Goal: Find specific page/section: Find specific page/section

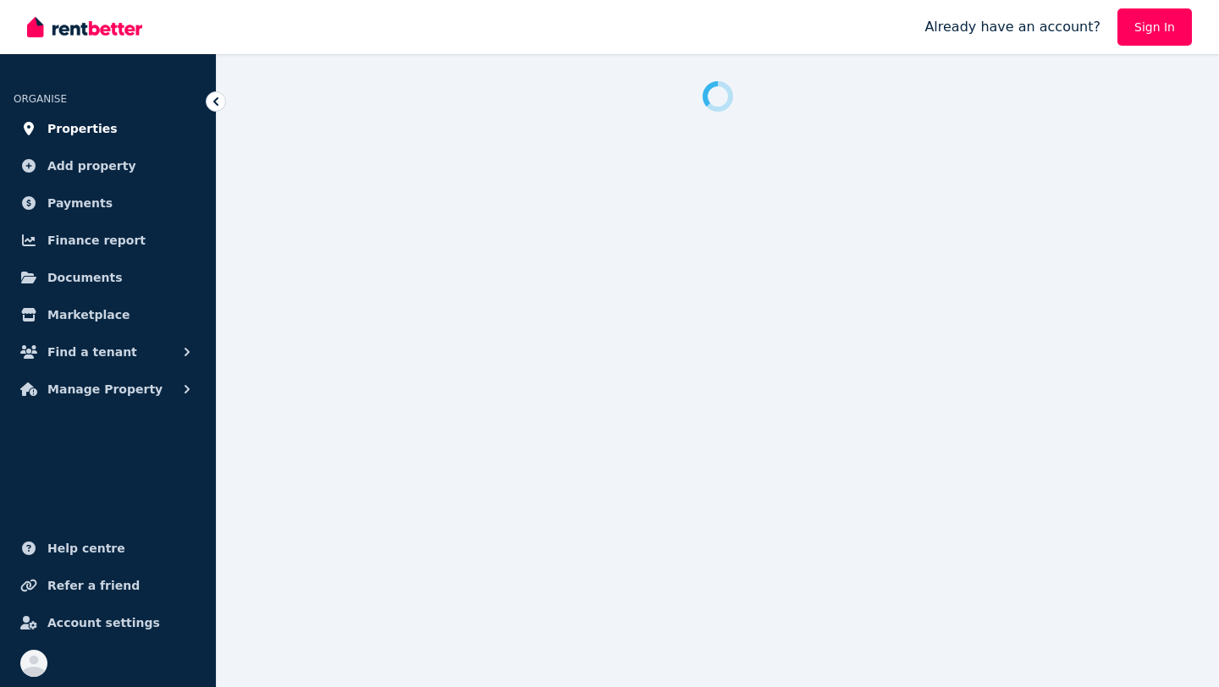
click at [91, 124] on span "Properties" at bounding box center [82, 129] width 70 height 20
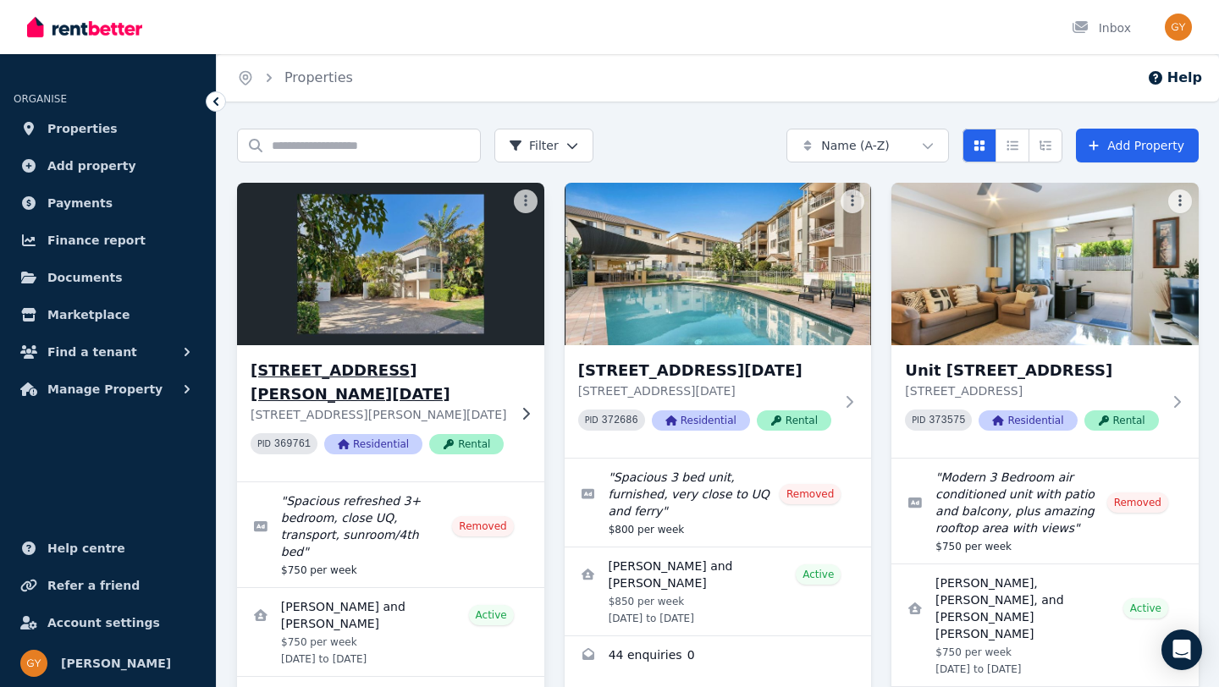
click at [337, 375] on h3 "[STREET_ADDRESS][PERSON_NAME][DATE]" at bounding box center [379, 382] width 256 height 47
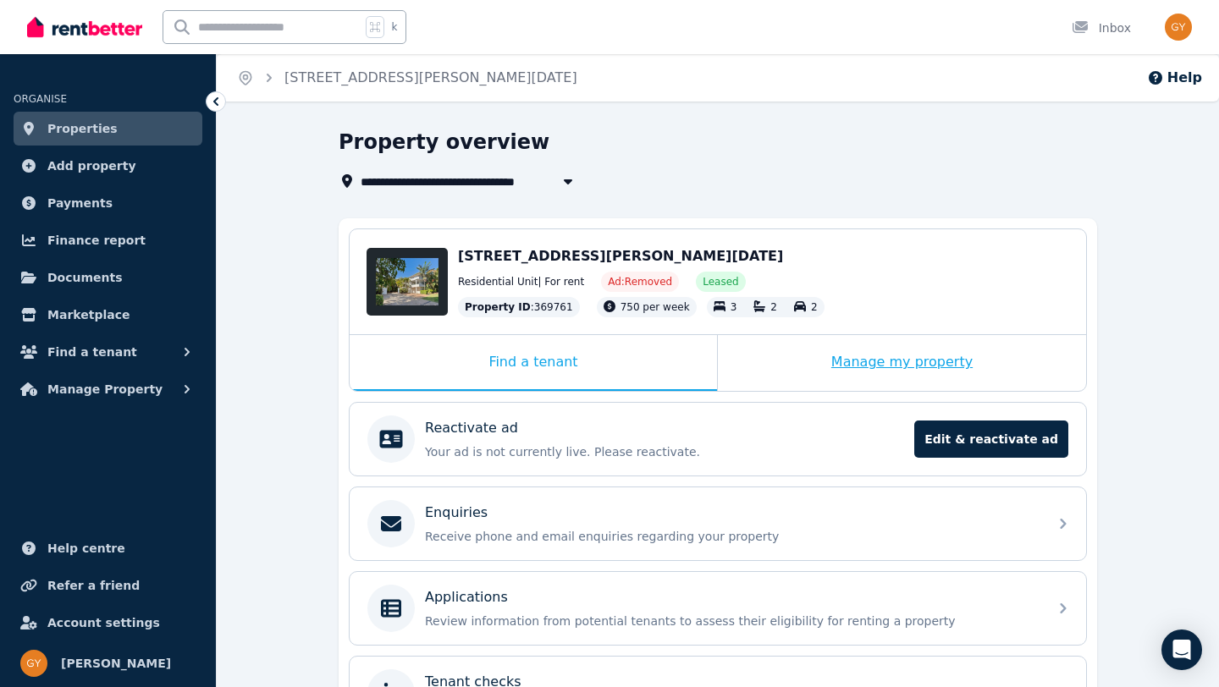
click at [869, 377] on div "Manage my property" at bounding box center [902, 363] width 368 height 56
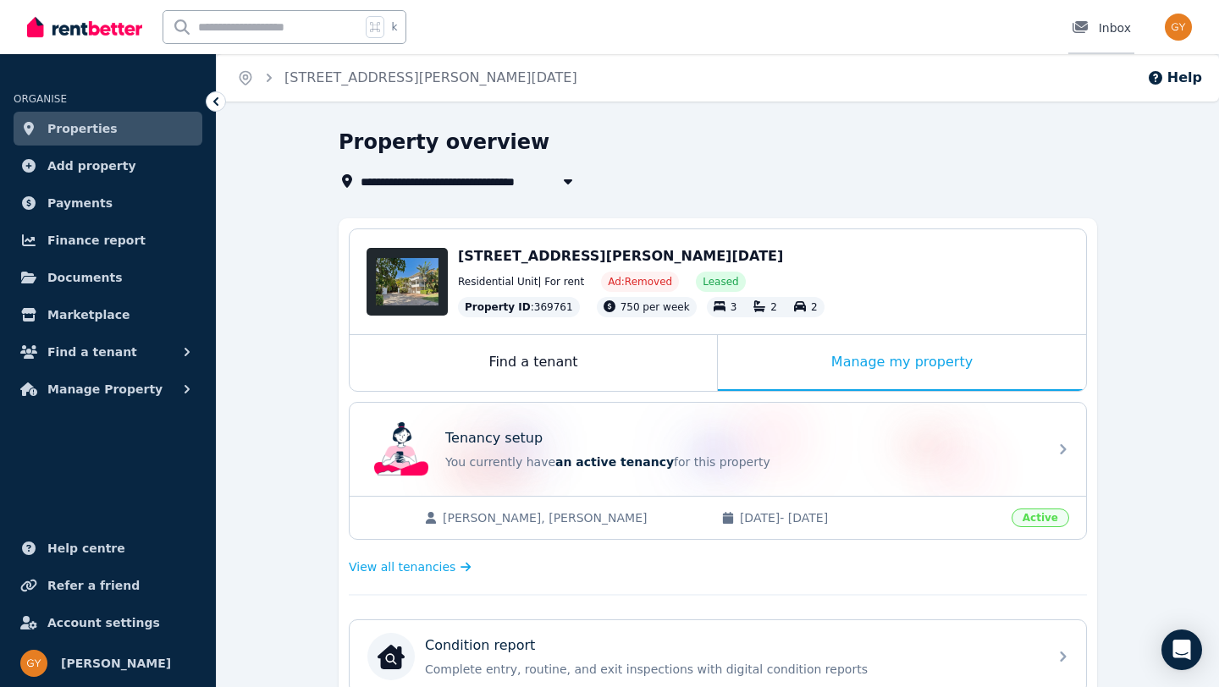
click at [1114, 25] on div "Inbox" at bounding box center [1101, 27] width 59 height 17
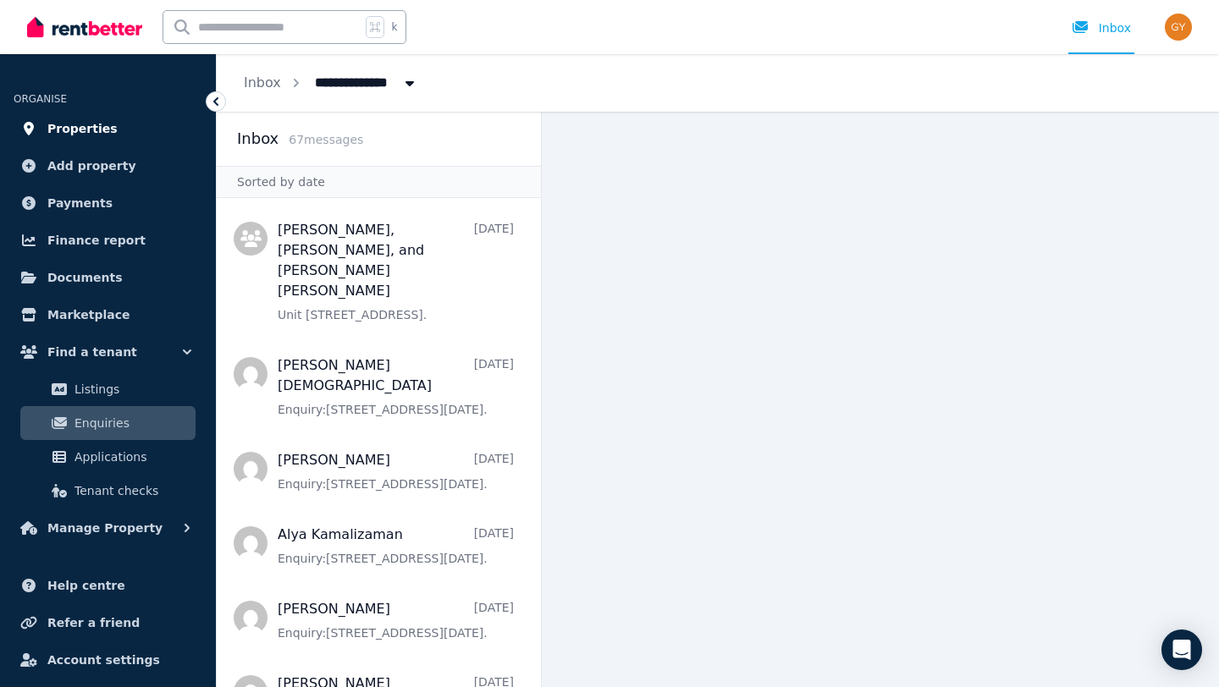
click at [77, 130] on span "Properties" at bounding box center [82, 129] width 70 height 20
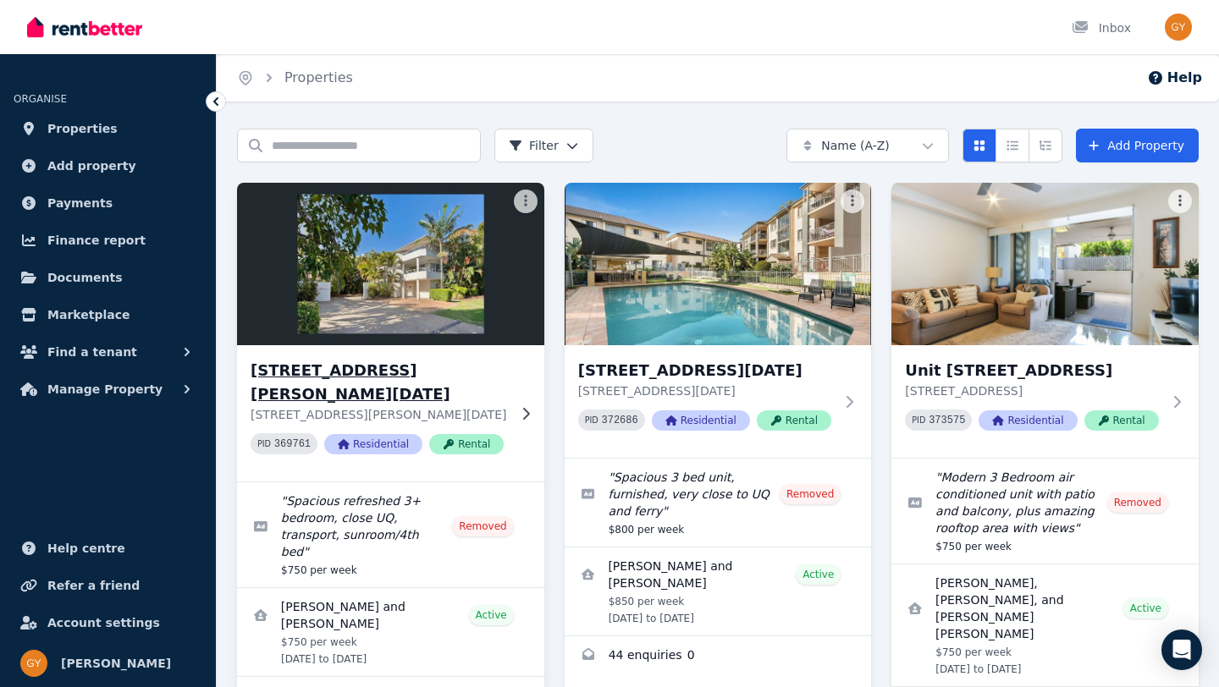
click at [365, 364] on h3 "[STREET_ADDRESS][PERSON_NAME][DATE]" at bounding box center [379, 382] width 256 height 47
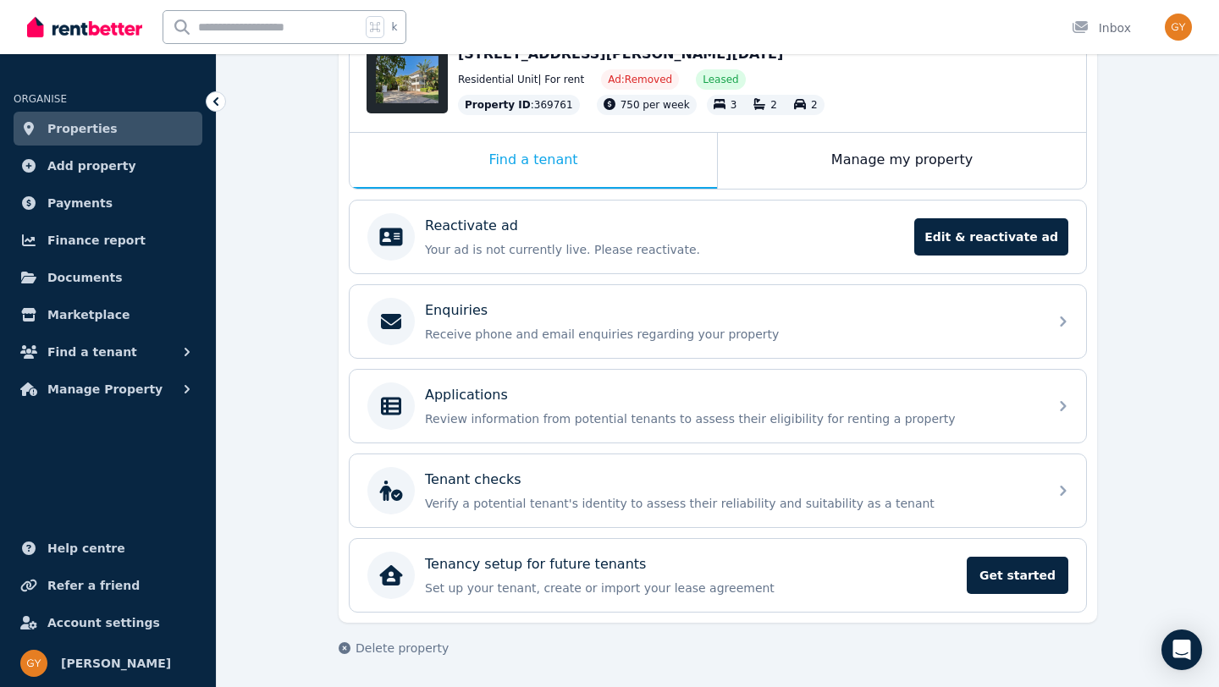
scroll to position [28, 0]
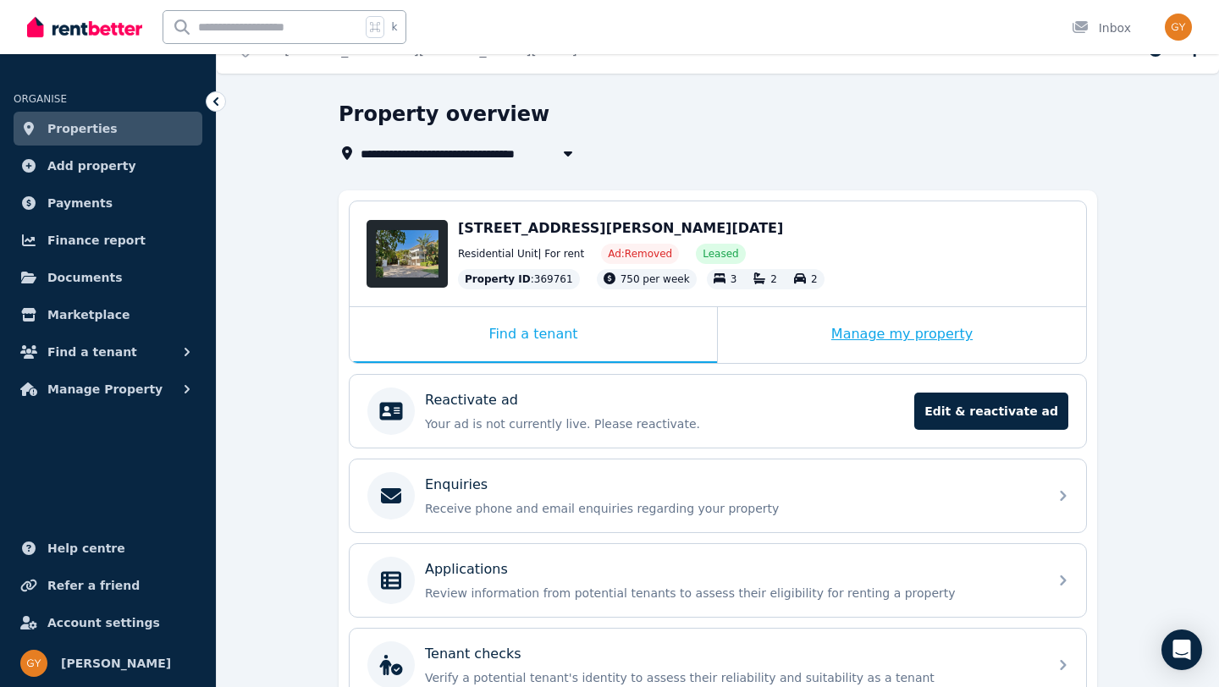
click at [871, 336] on div "Manage my property" at bounding box center [902, 335] width 368 height 56
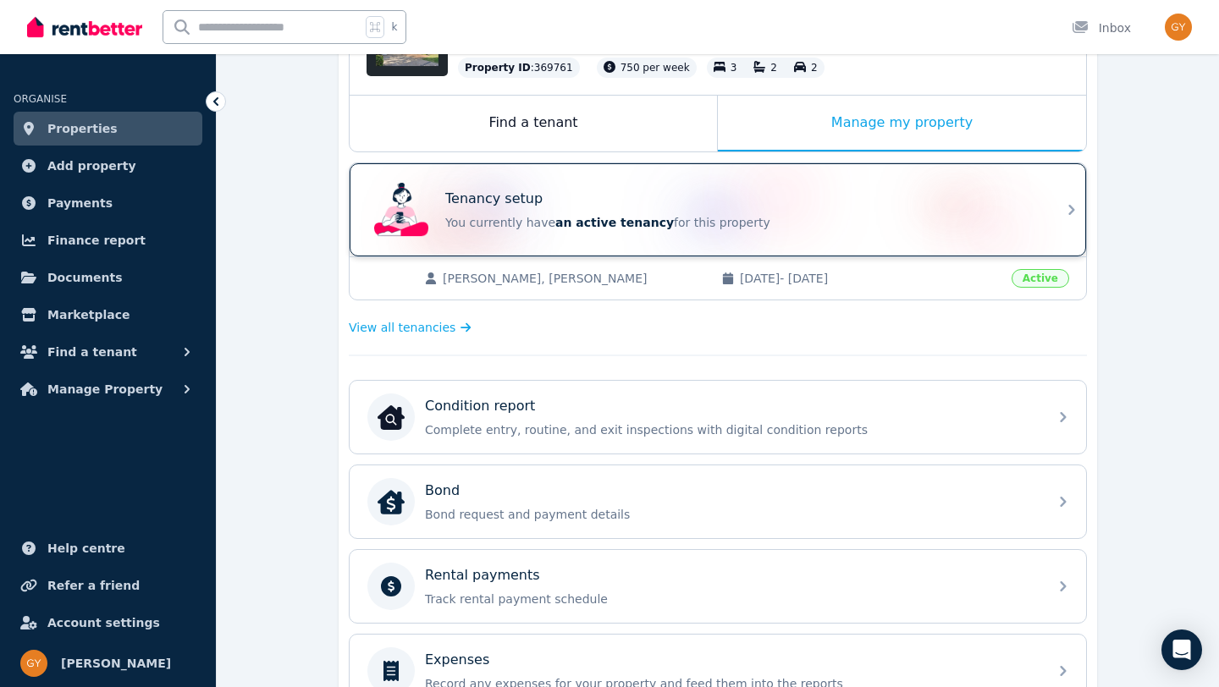
scroll to position [242, 0]
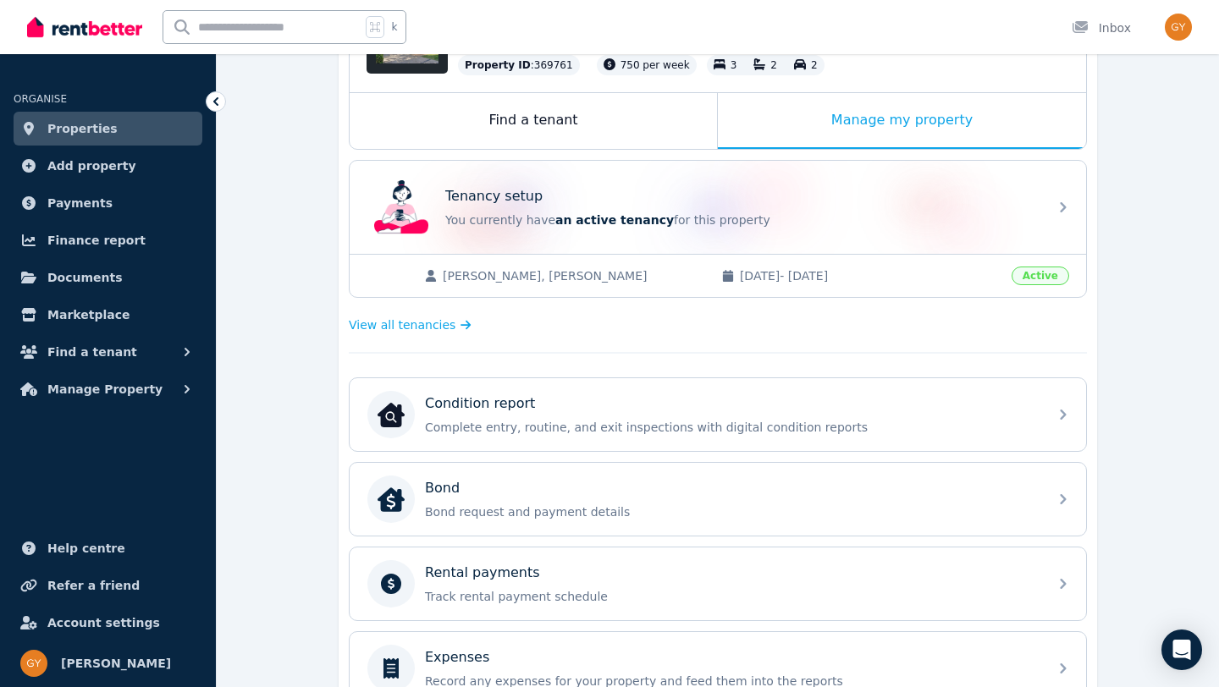
click at [491, 279] on span "[PERSON_NAME], [PERSON_NAME]" at bounding box center [574, 275] width 262 height 17
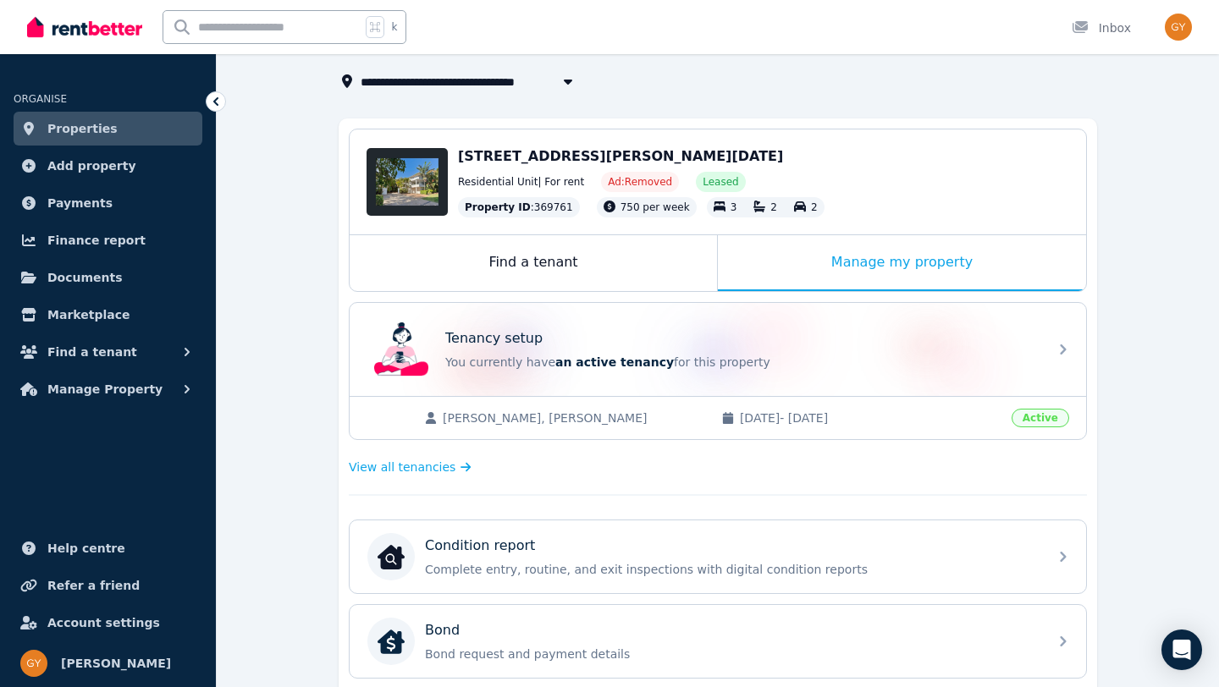
scroll to position [0, 0]
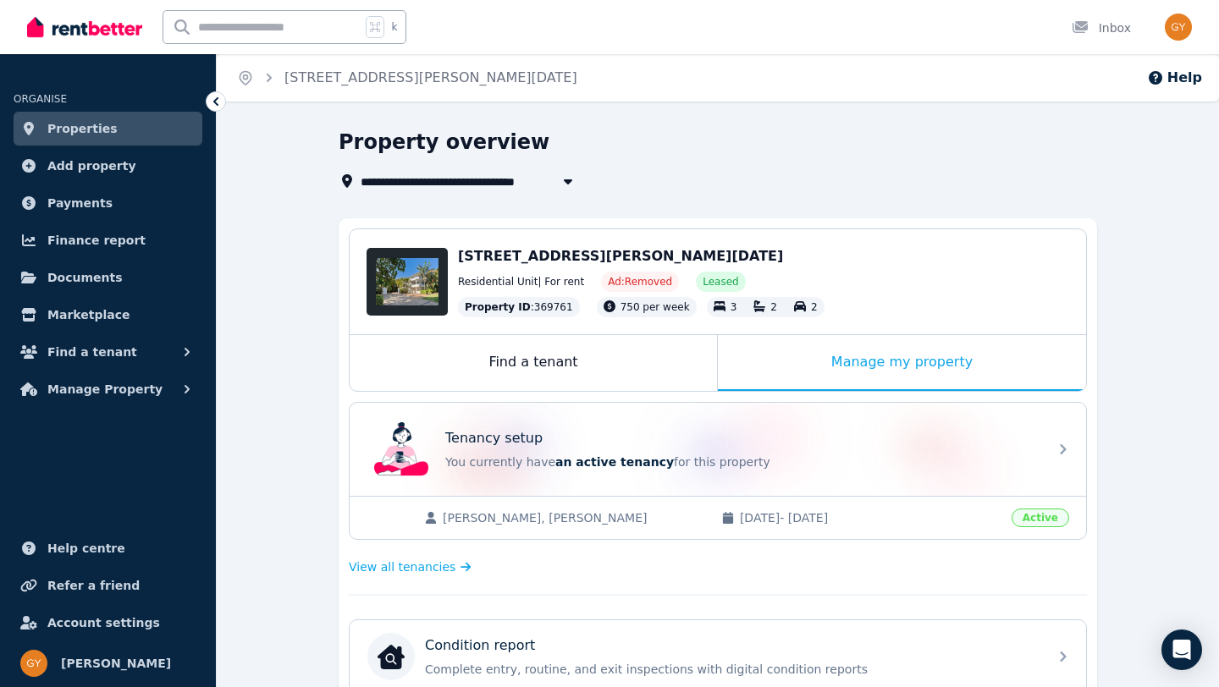
click at [271, 80] on icon "Breadcrumb" at bounding box center [269, 77] width 17 height 17
click at [130, 126] on link "Properties" at bounding box center [108, 129] width 189 height 34
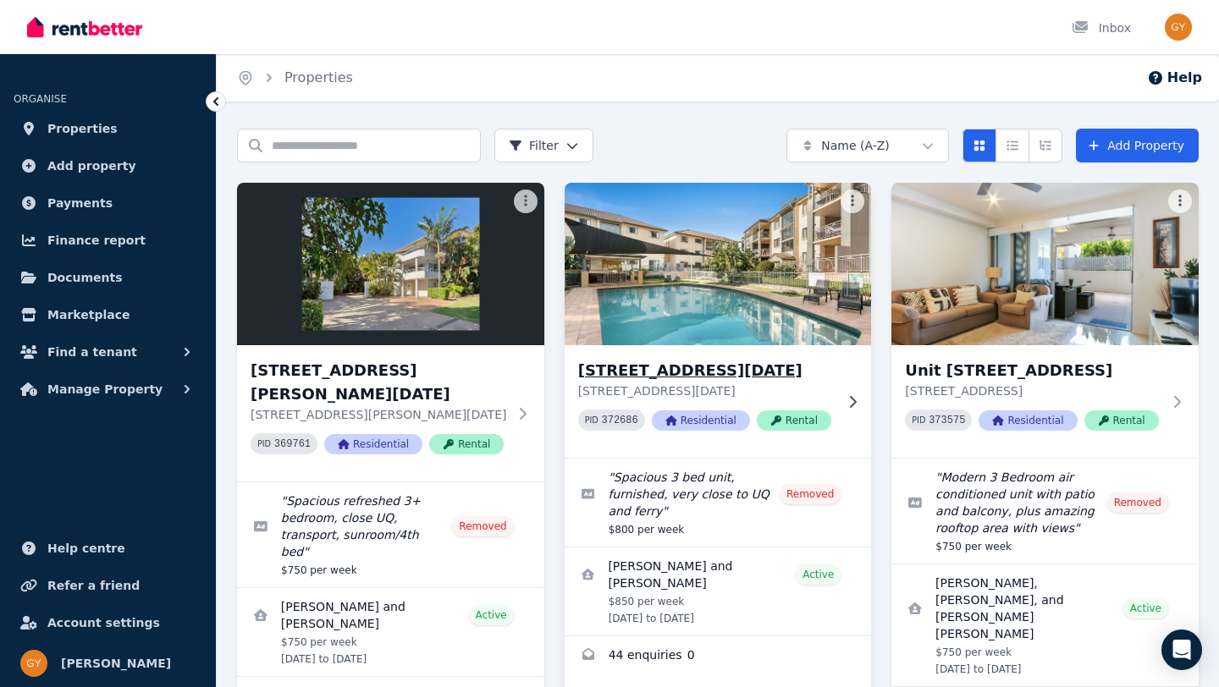
click at [717, 384] on p "[STREET_ADDRESS][DATE]" at bounding box center [706, 391] width 256 height 17
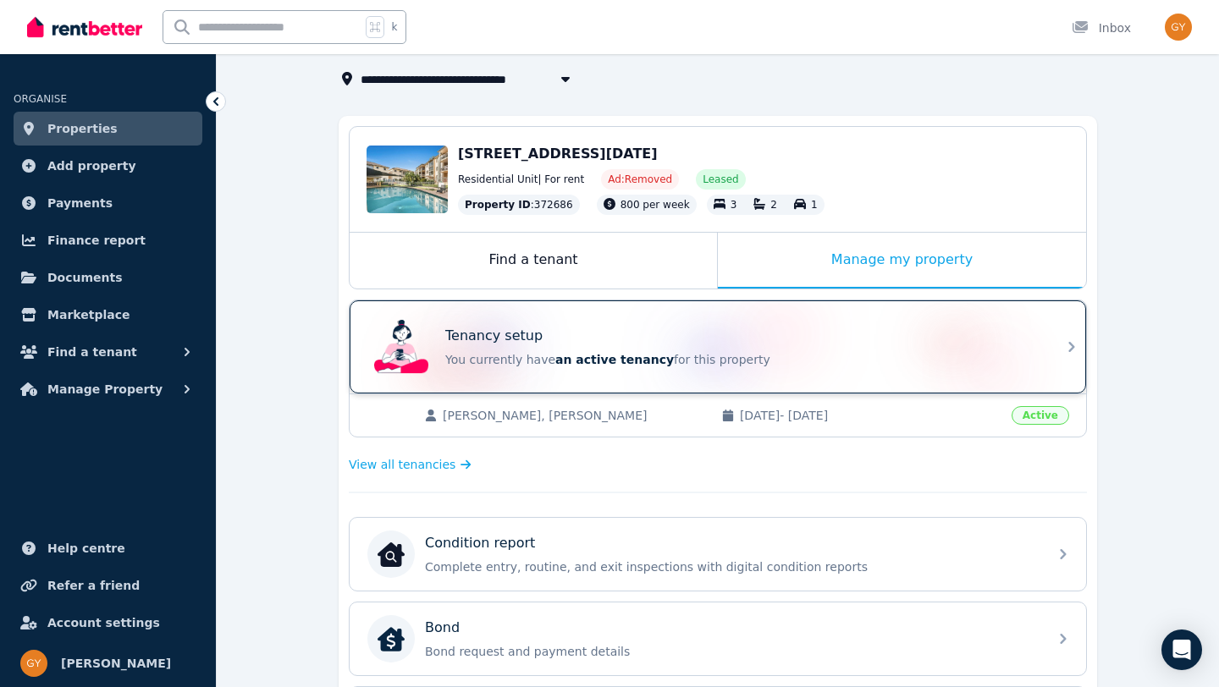
scroll to position [124, 0]
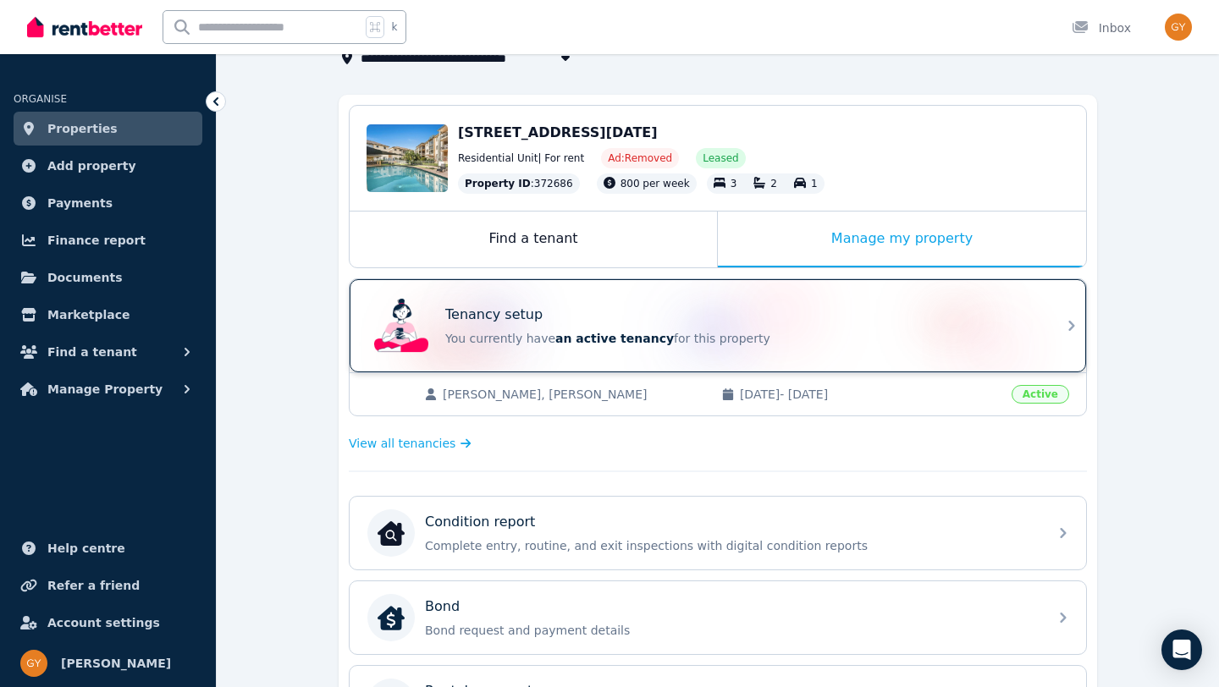
click at [1071, 323] on icon at bounding box center [1071, 326] width 6 height 10
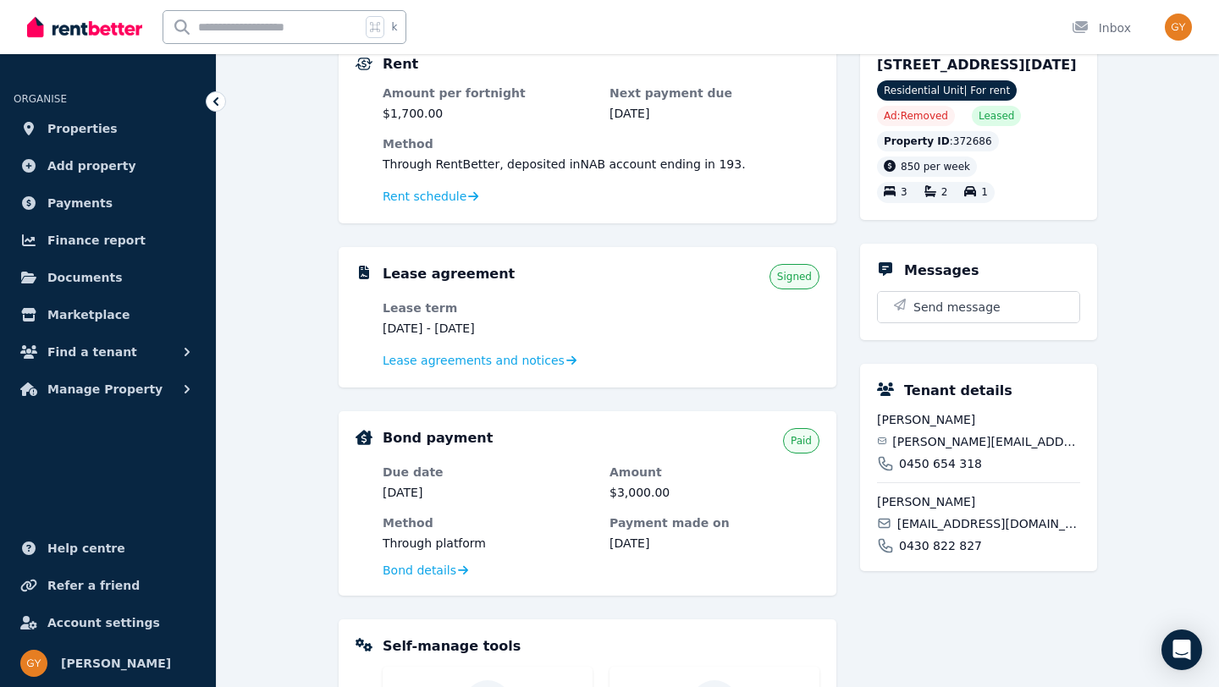
scroll to position [185, 0]
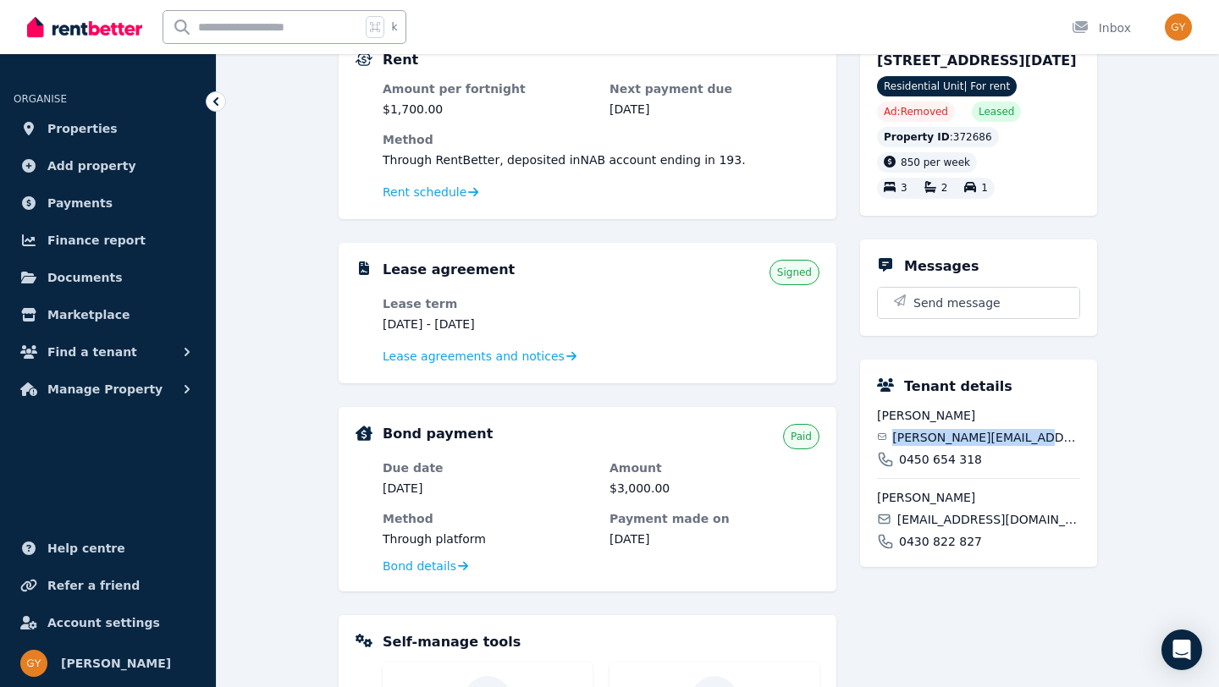
drag, startPoint x: 901, startPoint y: 457, endPoint x: 1032, endPoint y: 459, distance: 131.2
click at [1032, 446] on span "[PERSON_NAME][EMAIL_ADDRESS][DOMAIN_NAME]" at bounding box center [986, 437] width 188 height 17
copy span "[PERSON_NAME][EMAIL_ADDRESS][DOMAIN_NAME]"
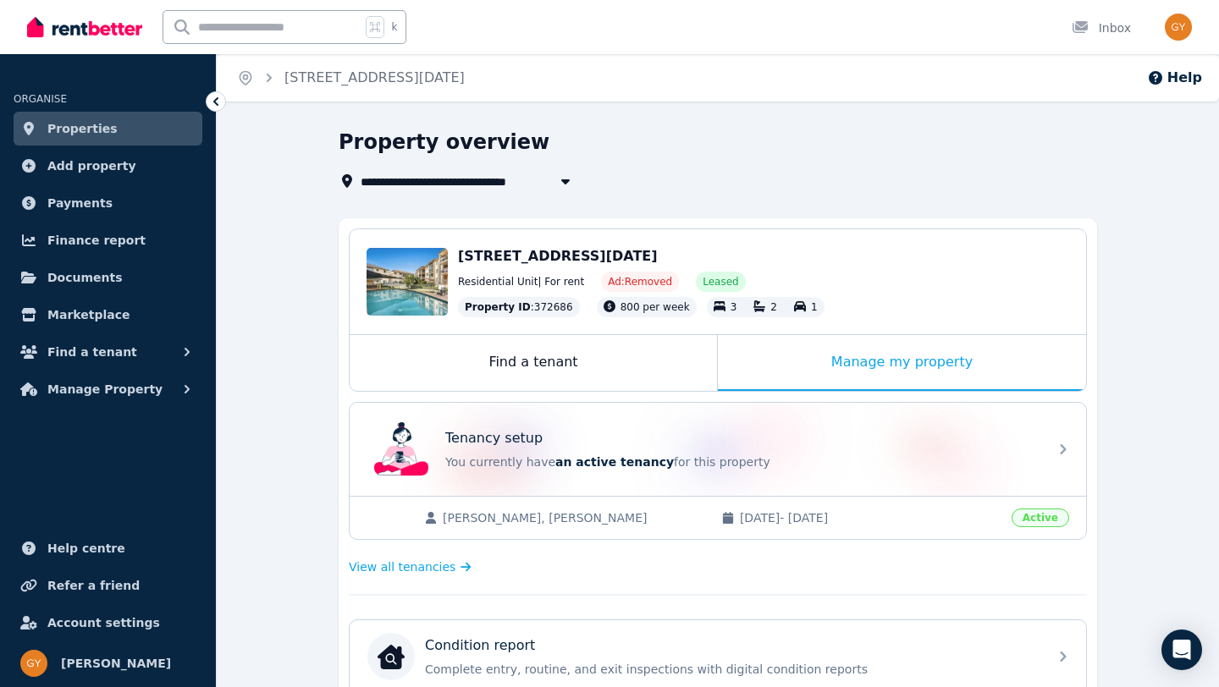
click at [565, 180] on icon "button" at bounding box center [565, 181] width 8 height 5
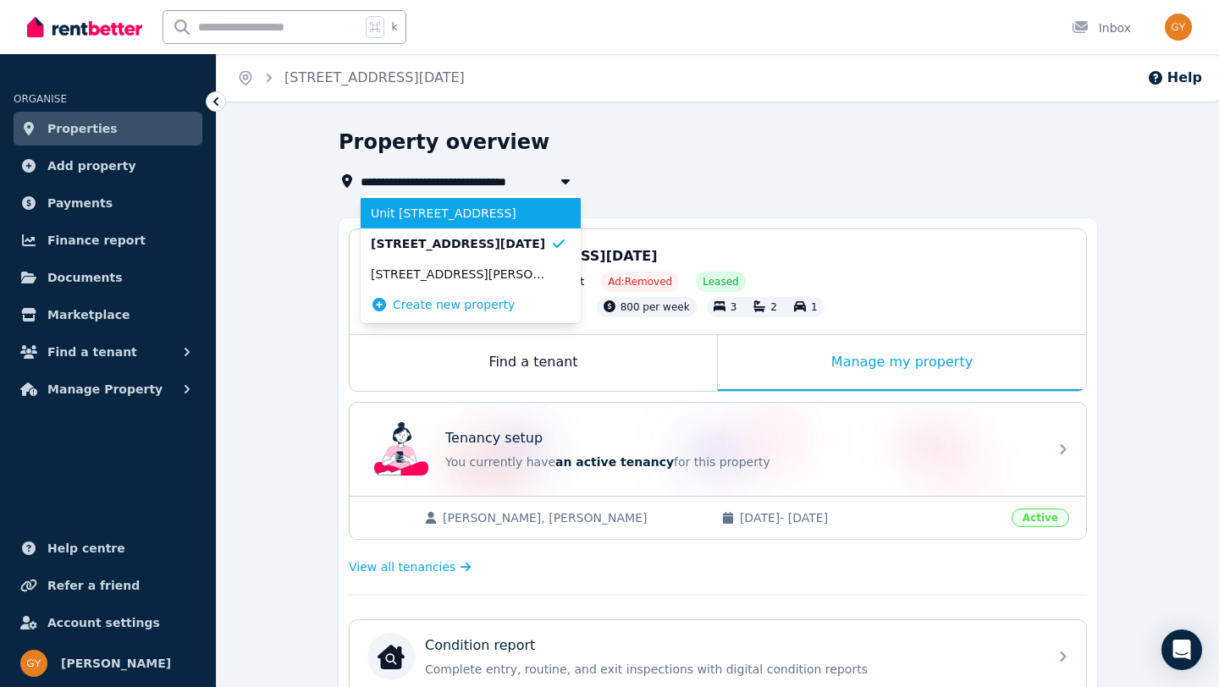
click at [429, 212] on span "Unit [STREET_ADDRESS]" at bounding box center [460, 213] width 179 height 17
type input "**********"
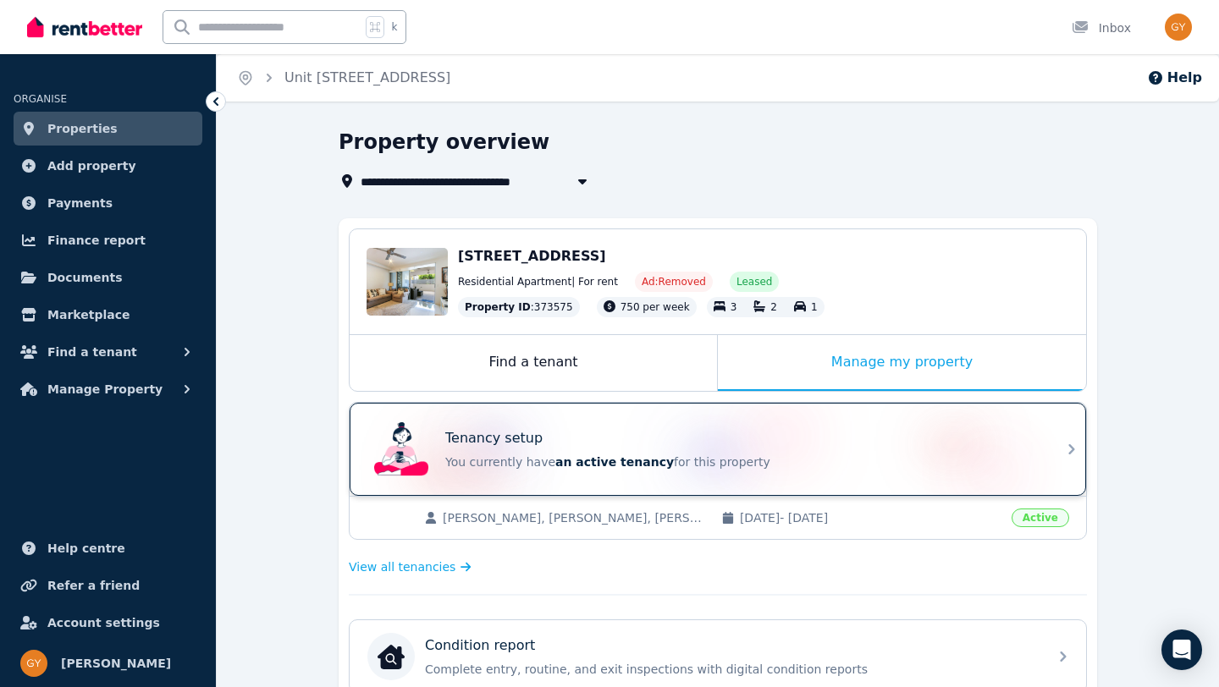
click at [650, 436] on div "Tenancy setup" at bounding box center [741, 438] width 593 height 20
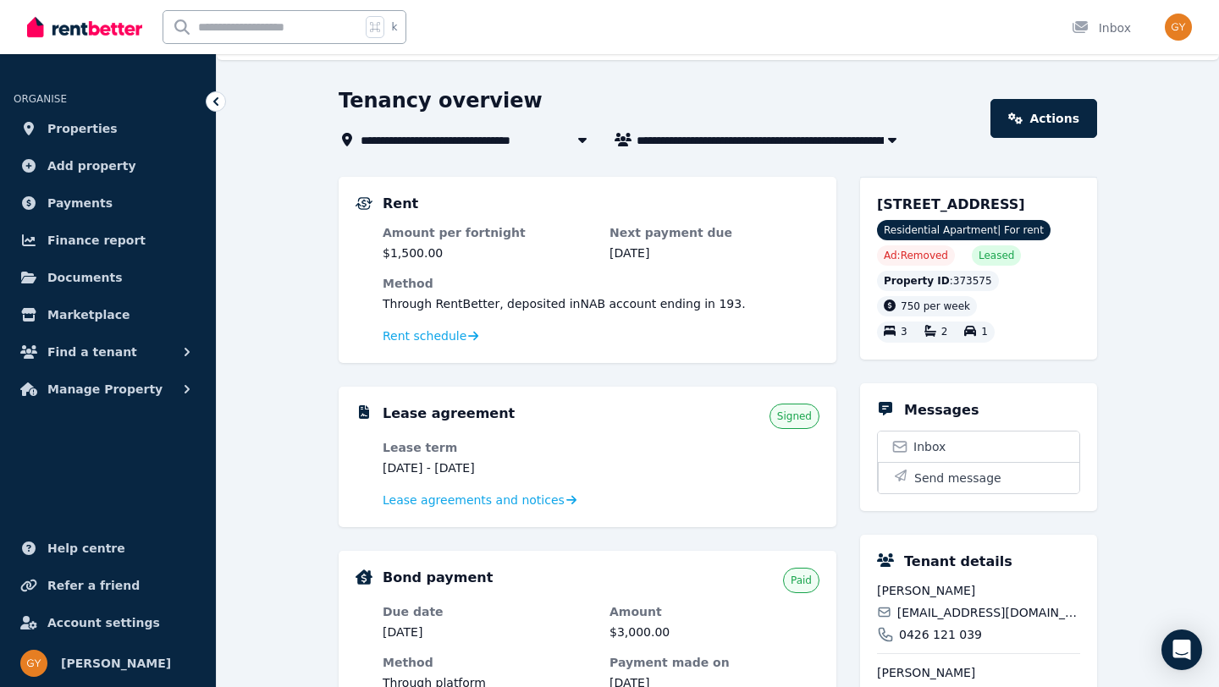
scroll to position [25, 0]
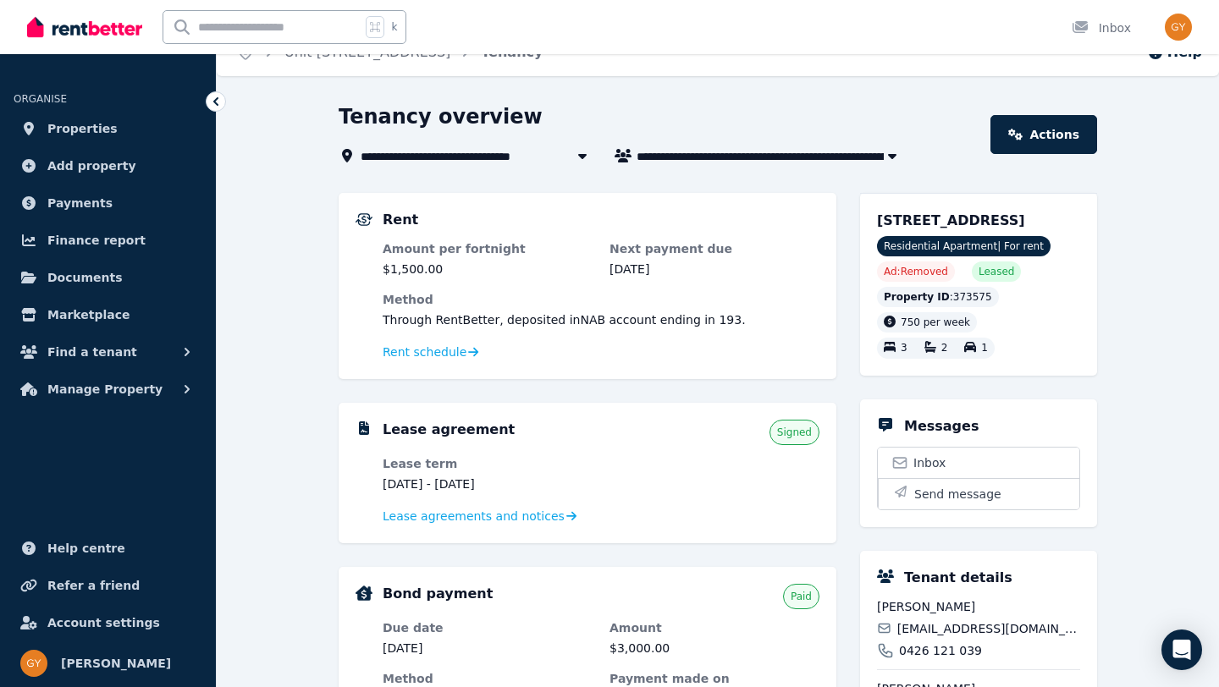
click at [896, 153] on icon "button" at bounding box center [892, 156] width 17 height 14
type input "**********"
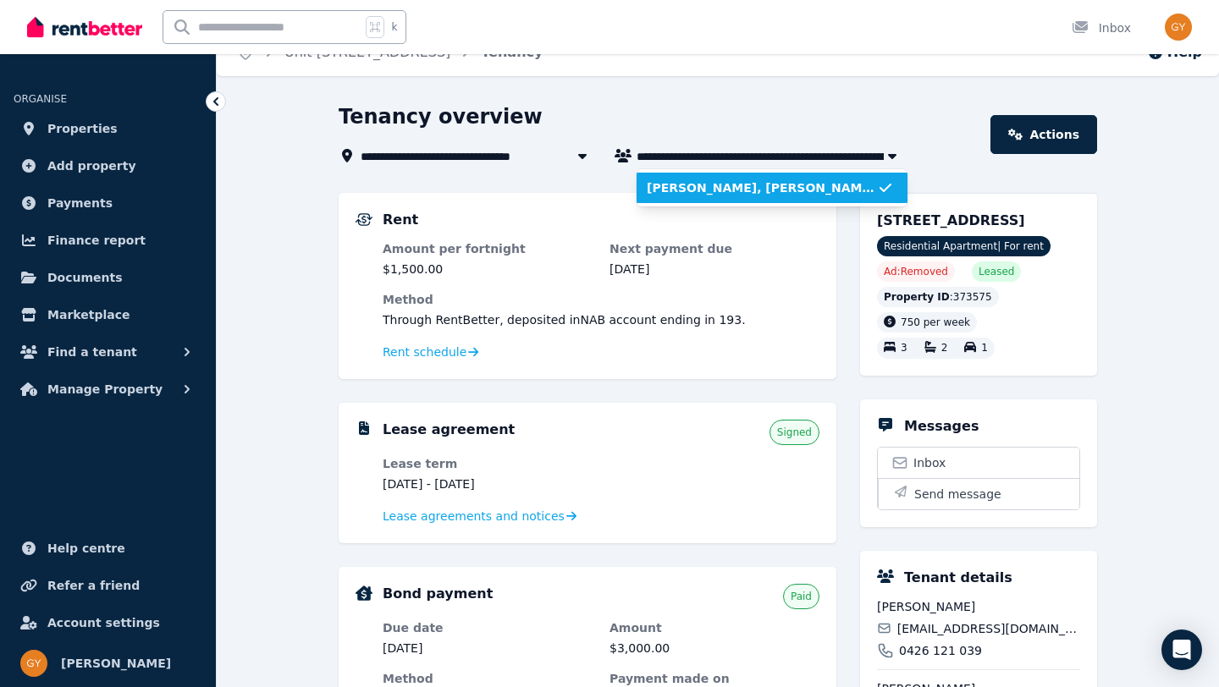
click at [780, 191] on span "[PERSON_NAME], [PERSON_NAME], and [PERSON_NAME] [PERSON_NAME]" at bounding box center [762, 187] width 230 height 17
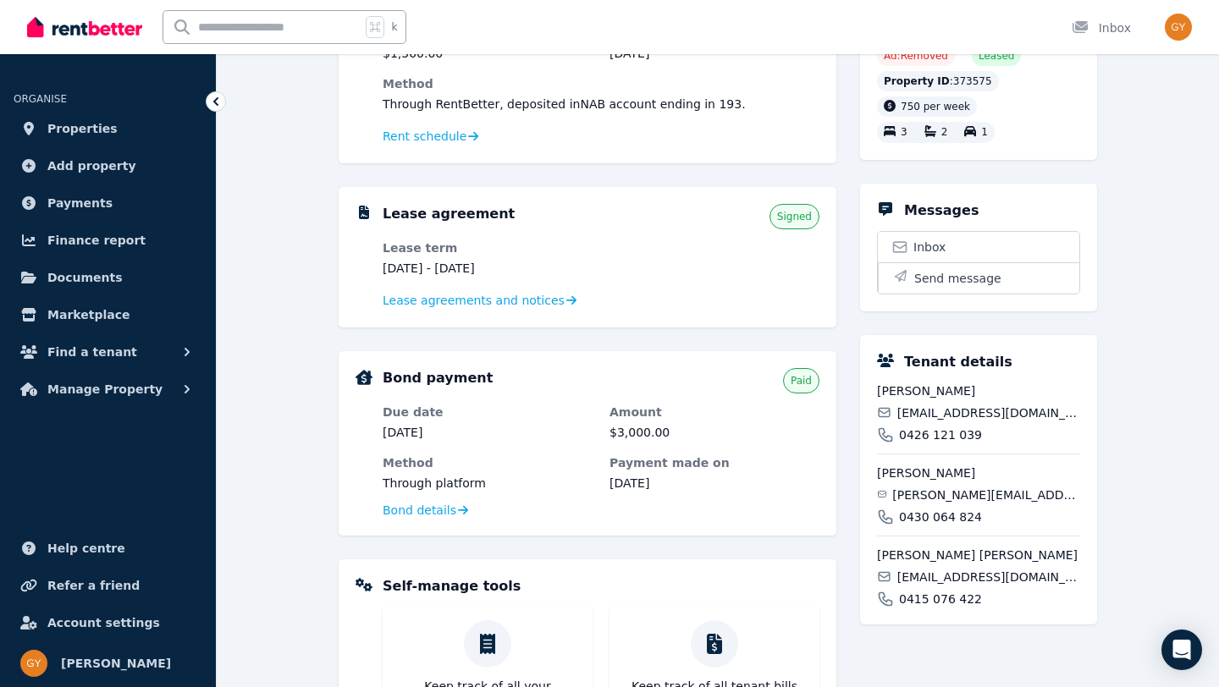
scroll to position [247, 0]
